Goal: Task Accomplishment & Management: Manage account settings

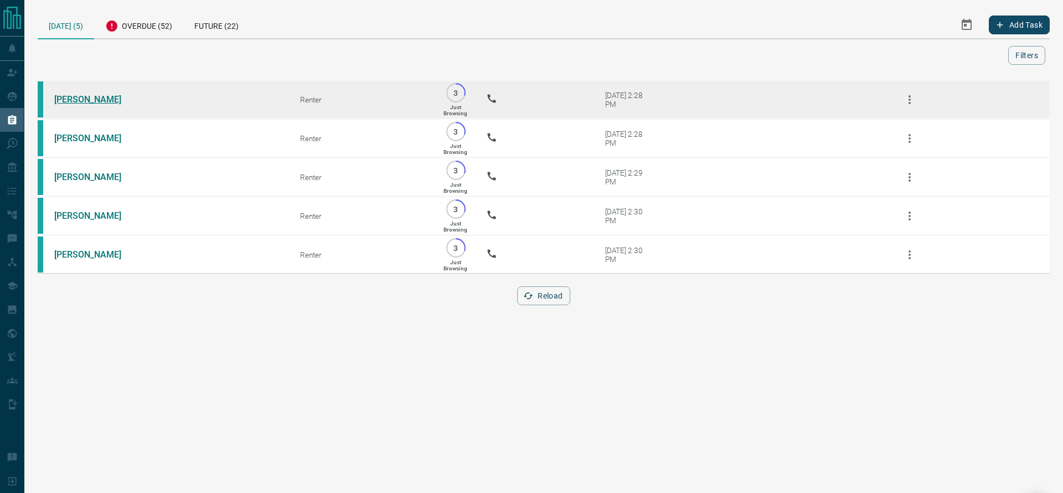
click at [118, 97] on link "[PERSON_NAME]" at bounding box center [95, 99] width 83 height 11
click at [125, 97] on link "[PERSON_NAME]" at bounding box center [95, 99] width 83 height 11
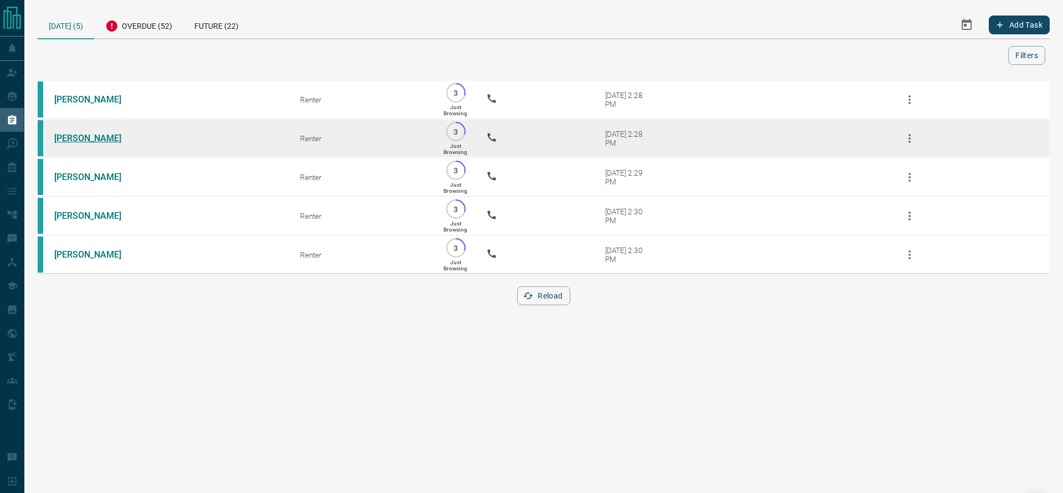
click at [98, 138] on link "[PERSON_NAME]" at bounding box center [95, 138] width 83 height 11
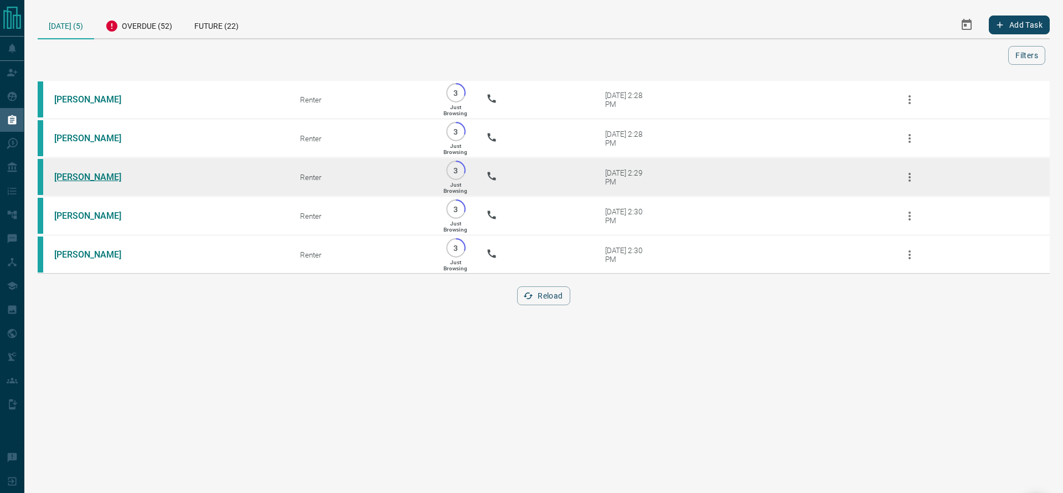
click at [80, 179] on link "[PERSON_NAME]" at bounding box center [95, 177] width 83 height 11
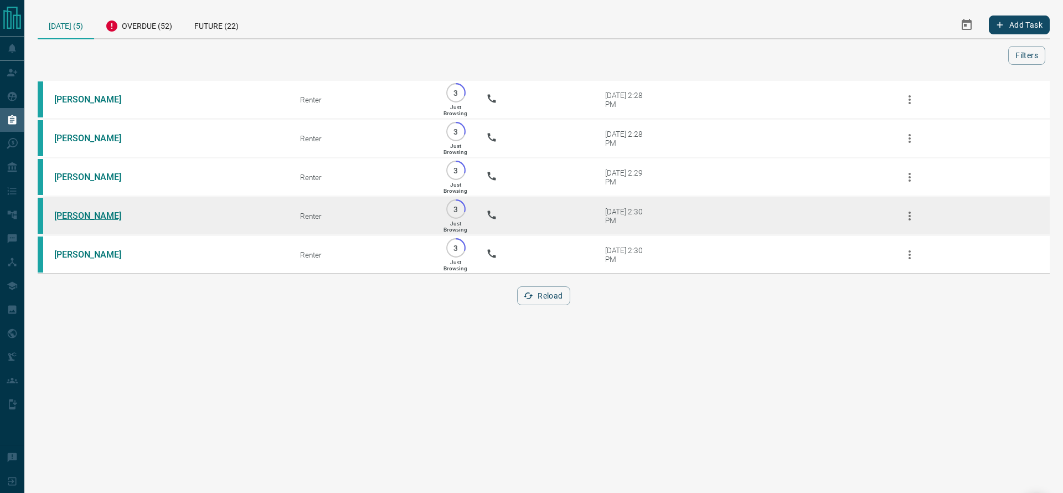
click at [60, 221] on link "[PERSON_NAME]" at bounding box center [95, 215] width 83 height 11
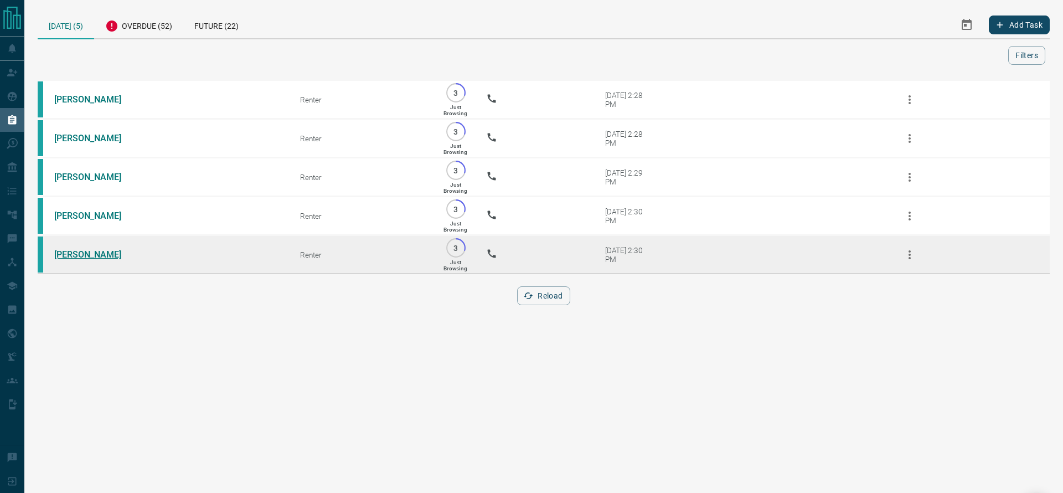
click at [88, 260] on link "[PERSON_NAME]" at bounding box center [95, 254] width 83 height 11
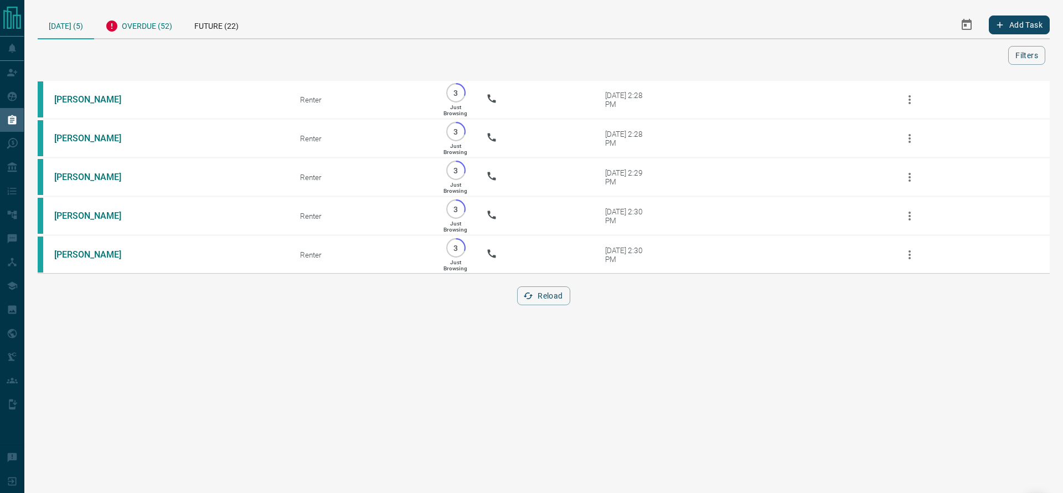
click at [139, 37] on div "Overdue (52)" at bounding box center [138, 24] width 89 height 27
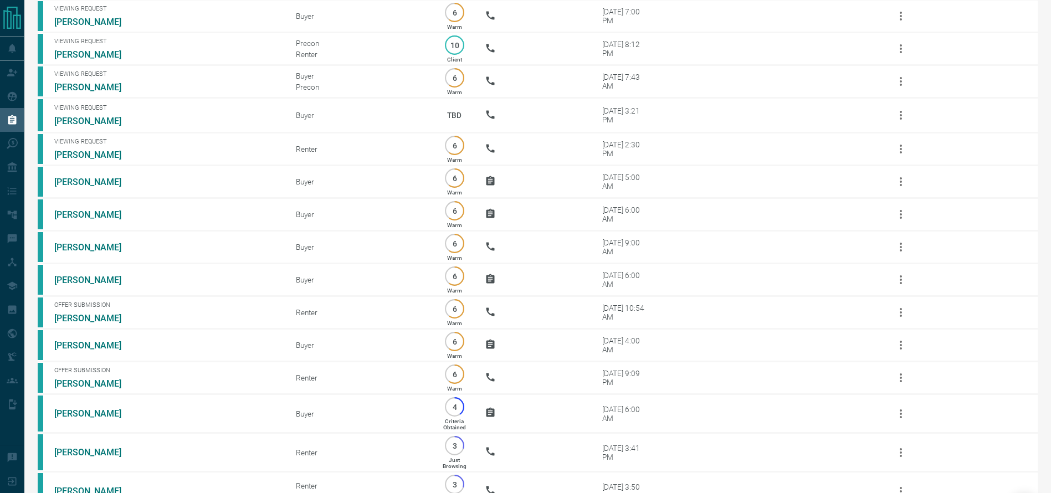
scroll to position [1269, 0]
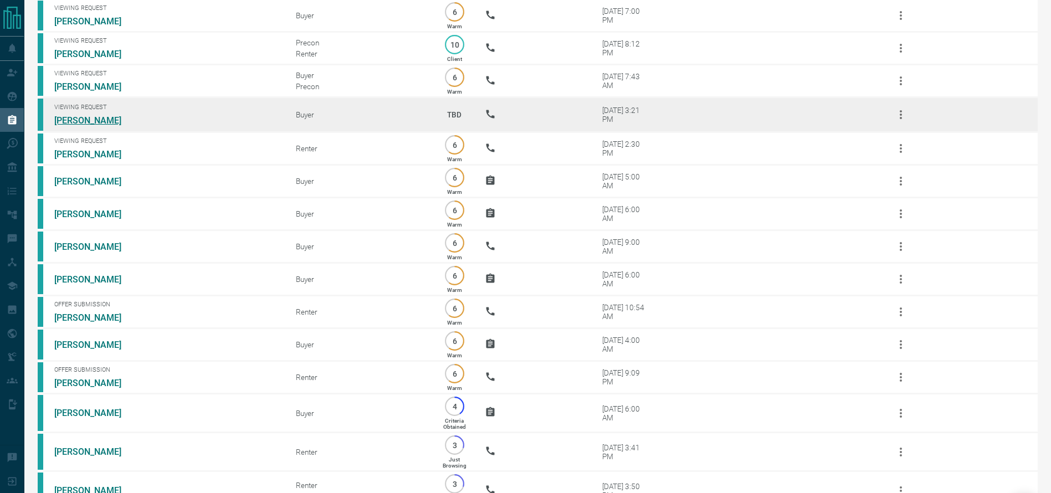
click at [111, 126] on link "[PERSON_NAME]" at bounding box center [95, 120] width 83 height 11
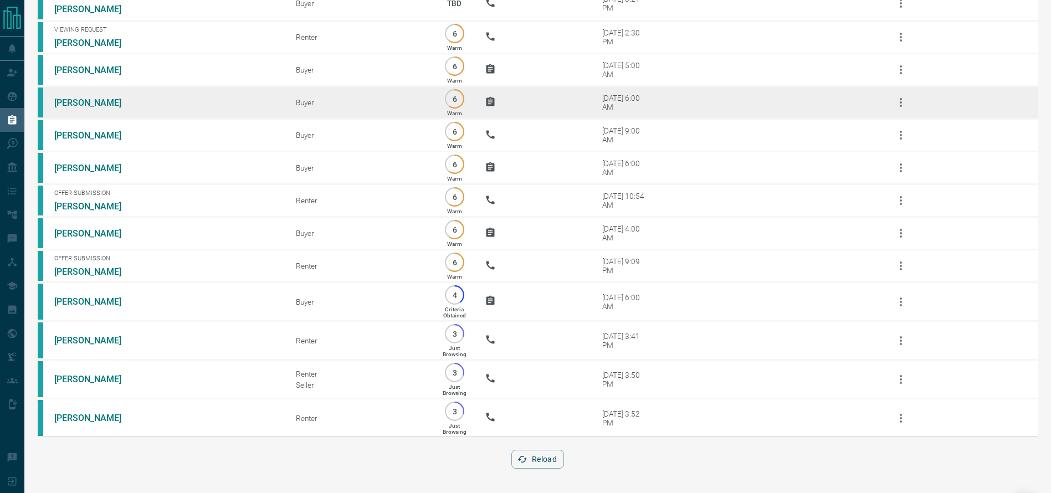
scroll to position [1441, 0]
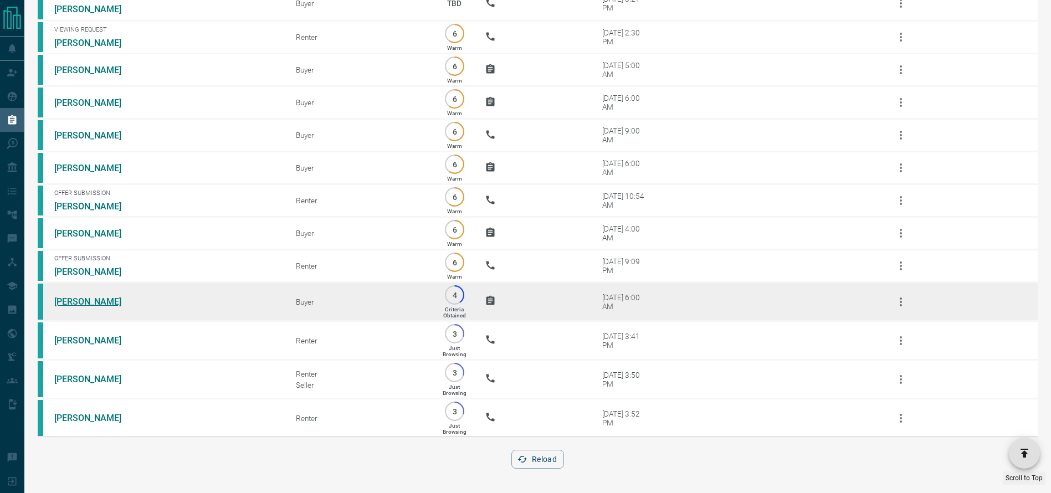
click at [63, 296] on link "[PERSON_NAME]" at bounding box center [95, 301] width 83 height 11
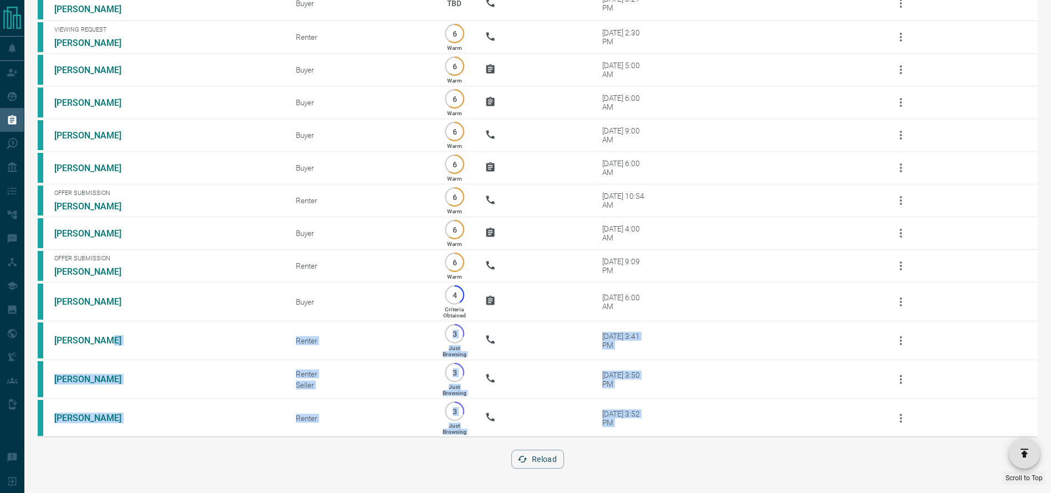
drag, startPoint x: 97, startPoint y: 340, endPoint x: 36, endPoint y: 517, distance: 186.9
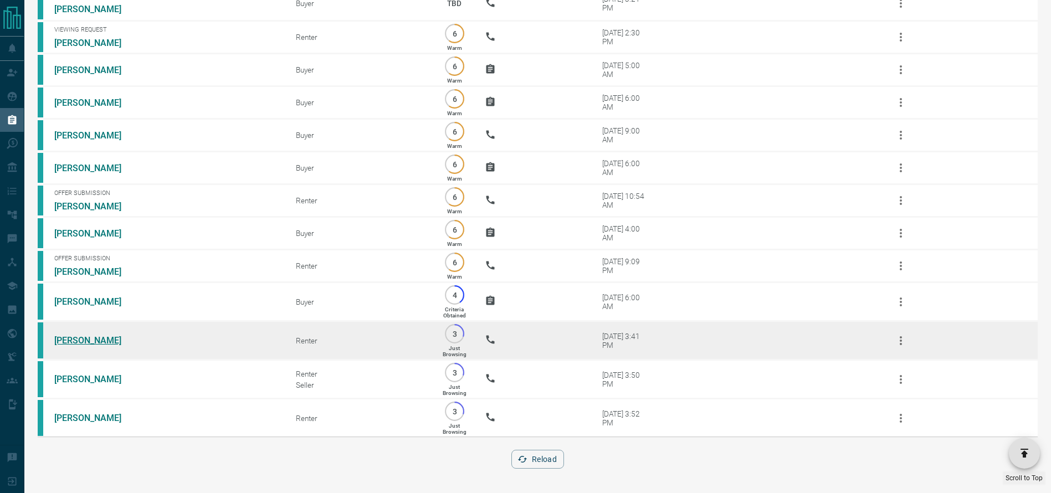
click at [74, 335] on link "[PERSON_NAME]" at bounding box center [95, 340] width 83 height 11
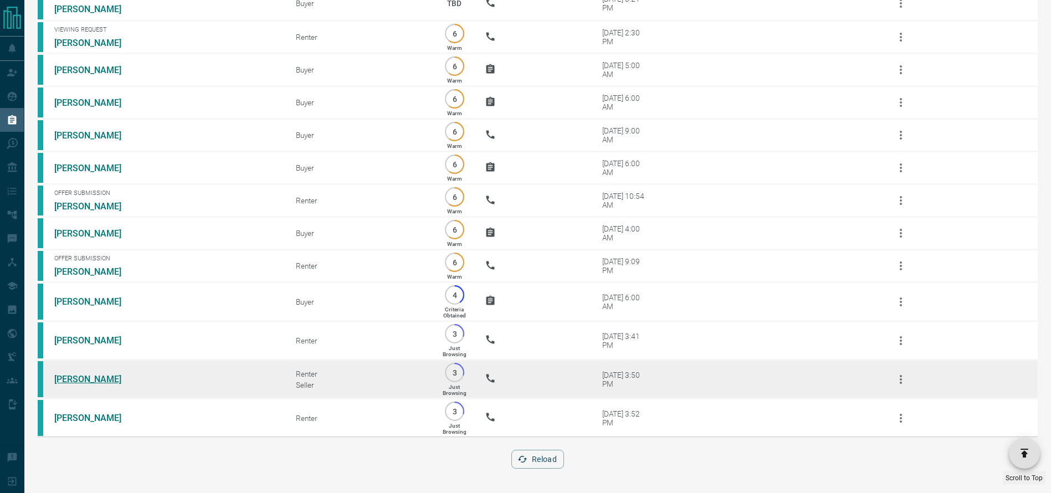
click at [72, 374] on link "[PERSON_NAME]" at bounding box center [95, 379] width 83 height 11
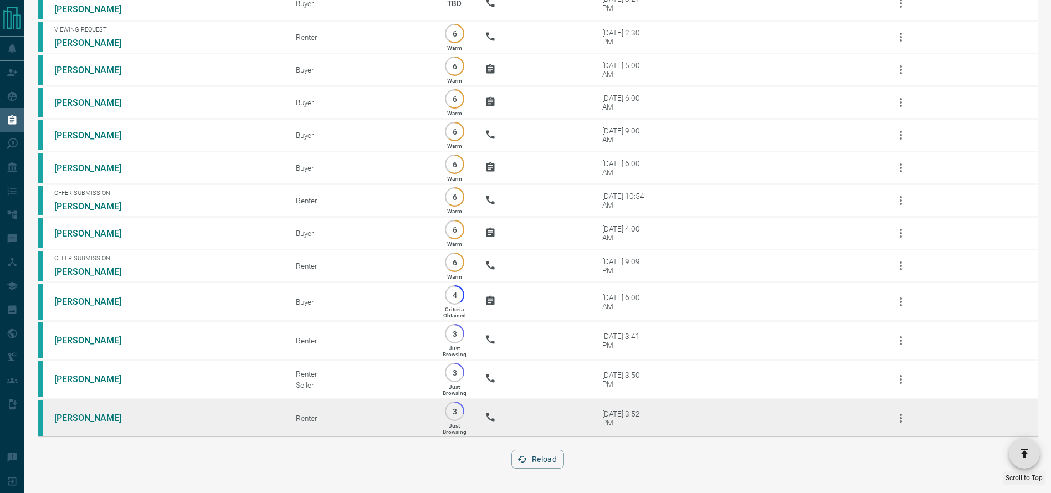
click at [93, 415] on link "[PERSON_NAME]" at bounding box center [95, 418] width 83 height 11
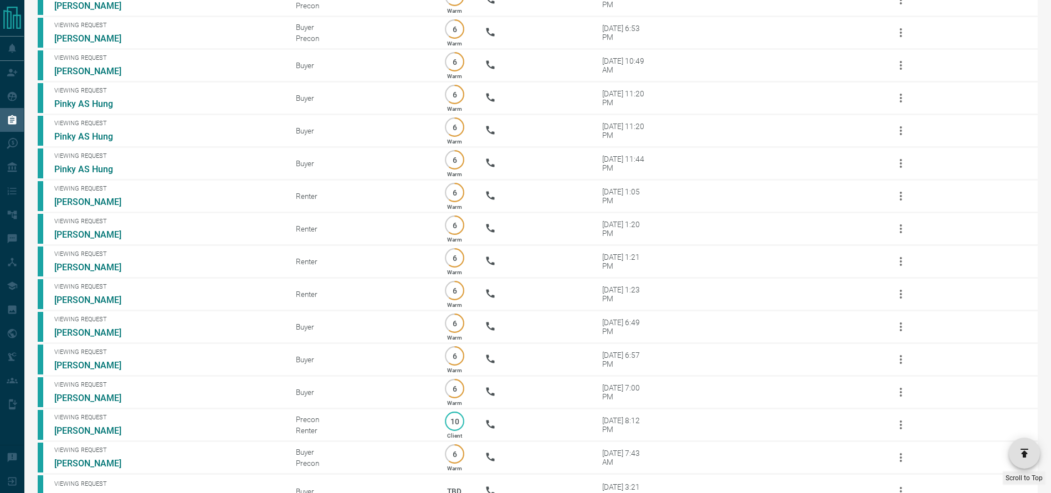
scroll to position [0, 0]
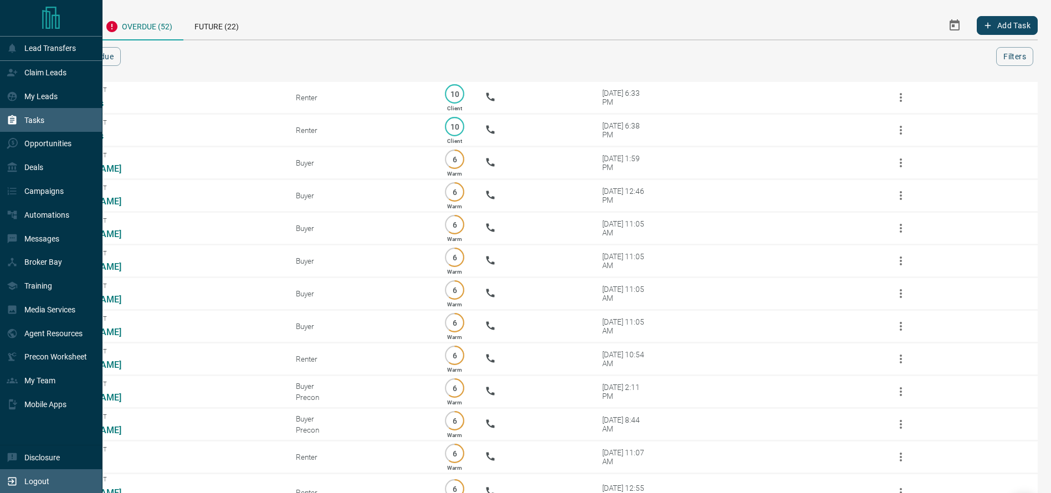
click at [27, 488] on div "Logout" at bounding box center [28, 481] width 43 height 18
